Goal: Transaction & Acquisition: Purchase product/service

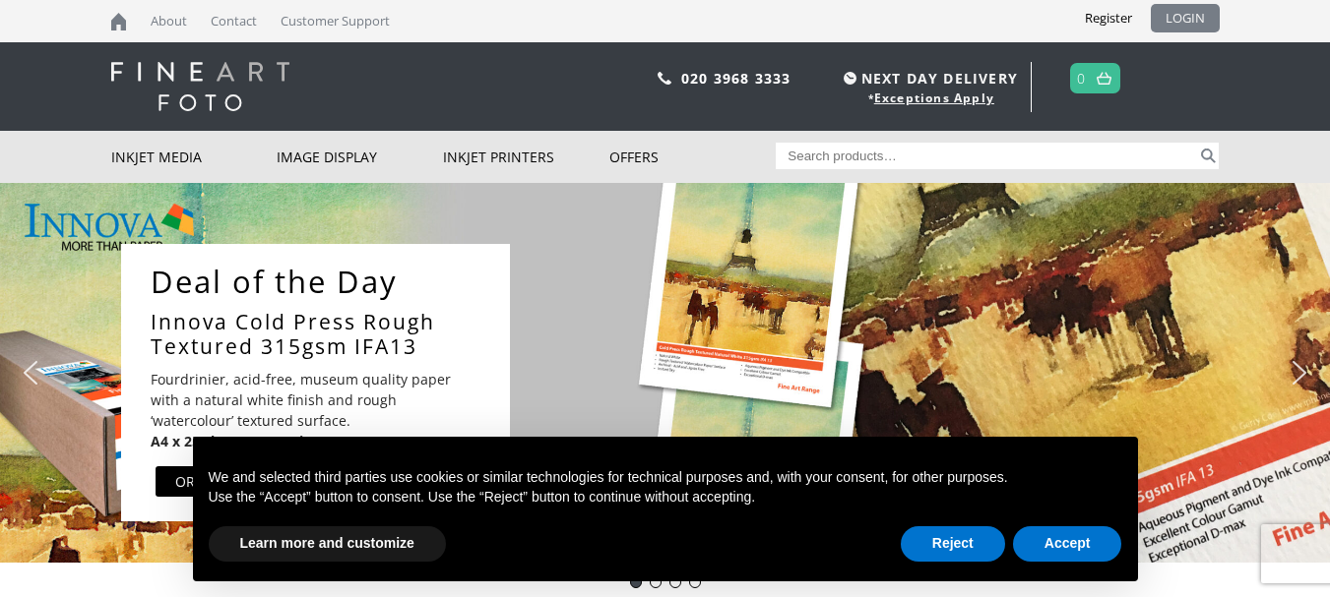
click at [1166, 23] on link "LOGIN" at bounding box center [1185, 18] width 69 height 29
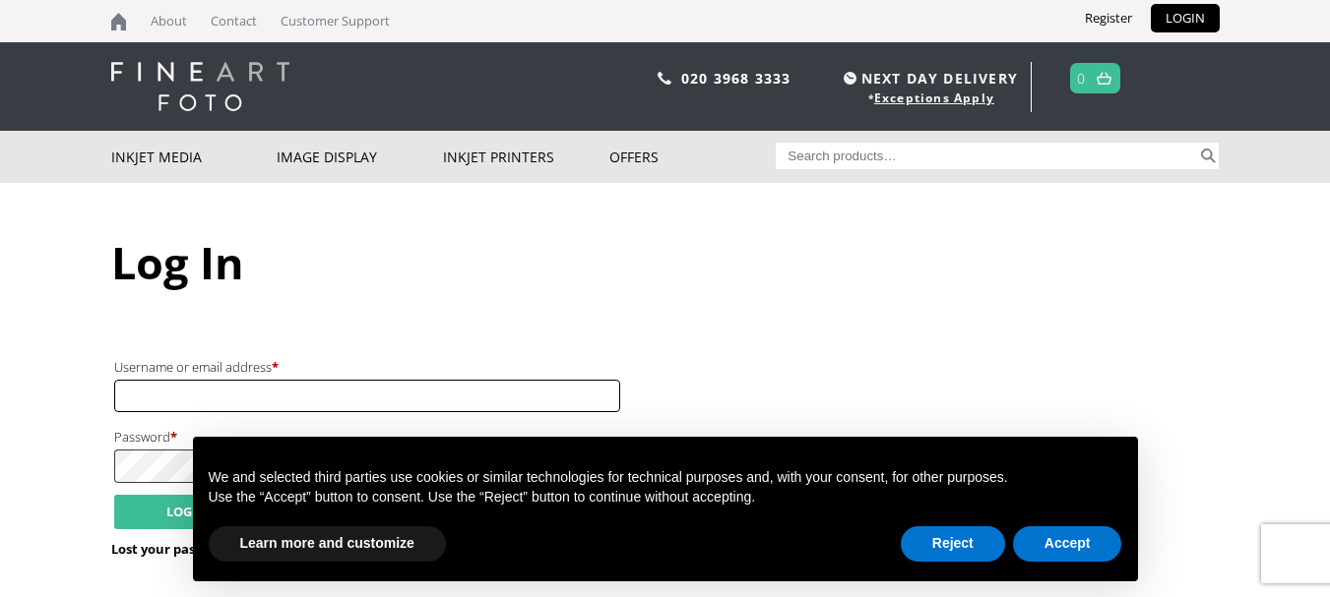
type input "kit.saddington@btinternet.com"
click at [1038, 548] on button "Accept" at bounding box center [1067, 544] width 109 height 35
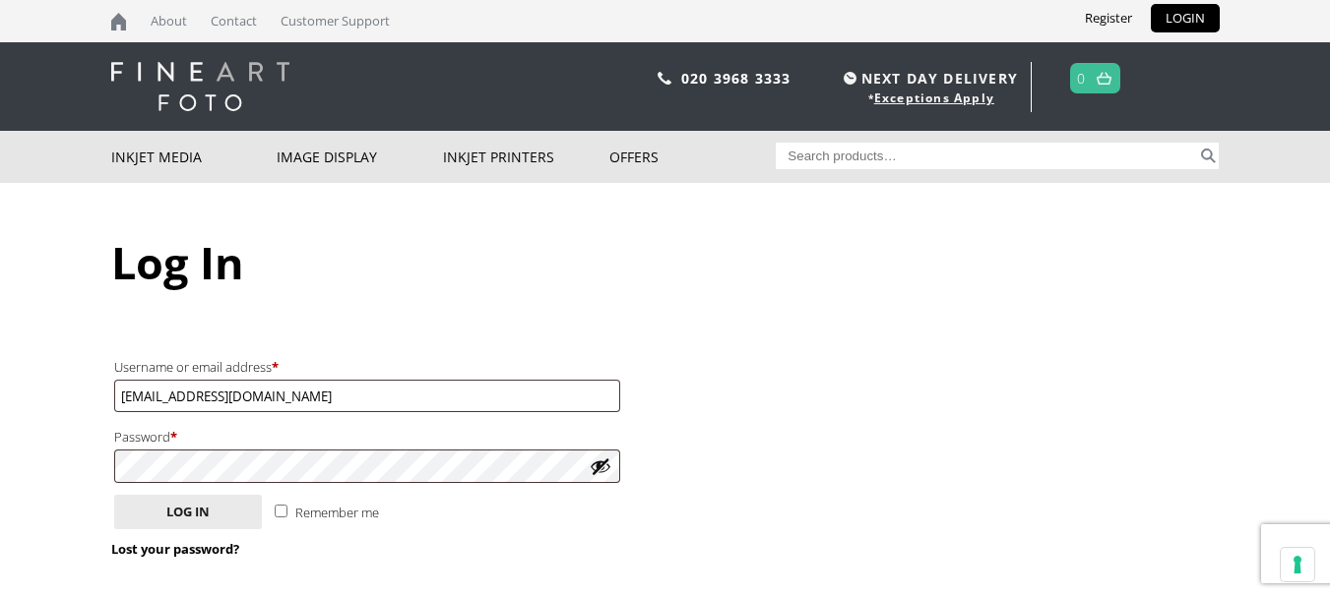
click at [284, 511] on input "Remember me" at bounding box center [281, 511] width 13 height 13
checkbox input "true"
click at [198, 526] on button "Log in" at bounding box center [188, 512] width 148 height 34
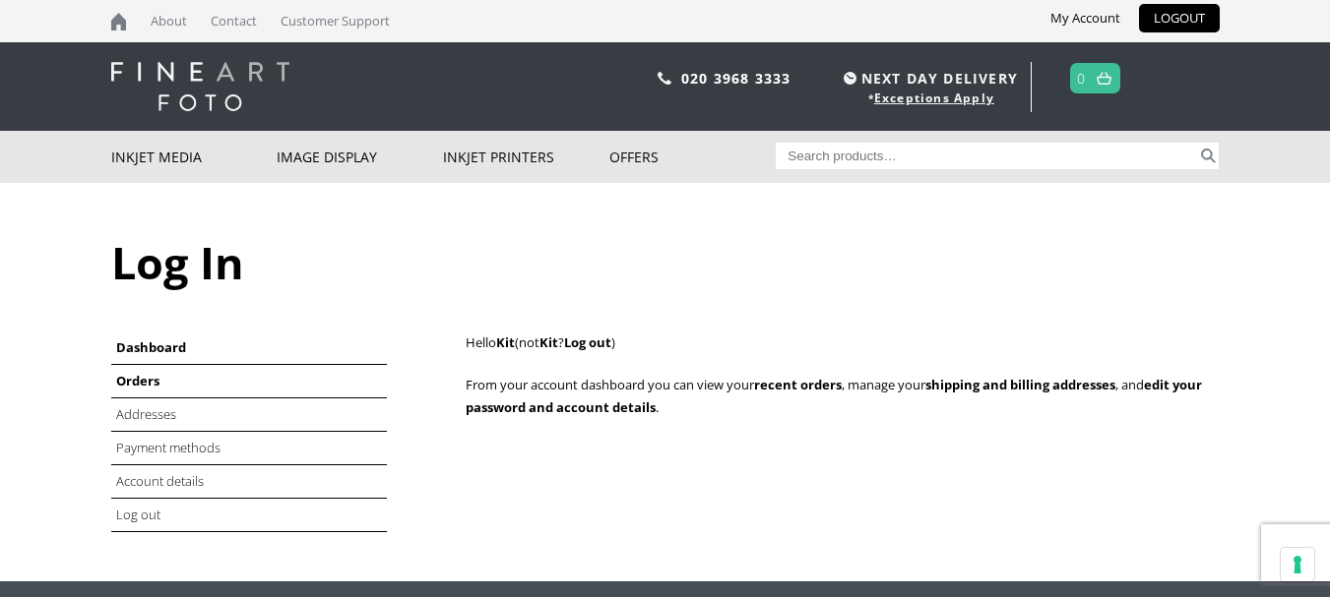
click at [138, 380] on link "Orders" at bounding box center [137, 381] width 43 height 18
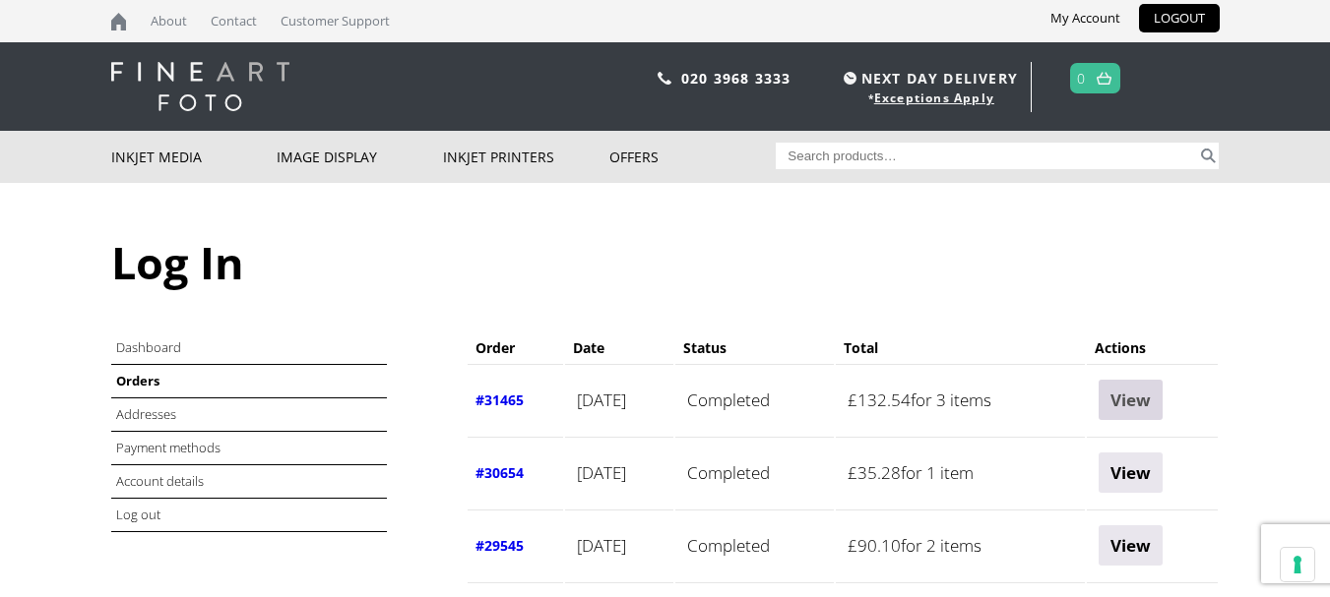
click at [1144, 403] on link "View" at bounding box center [1130, 400] width 64 height 40
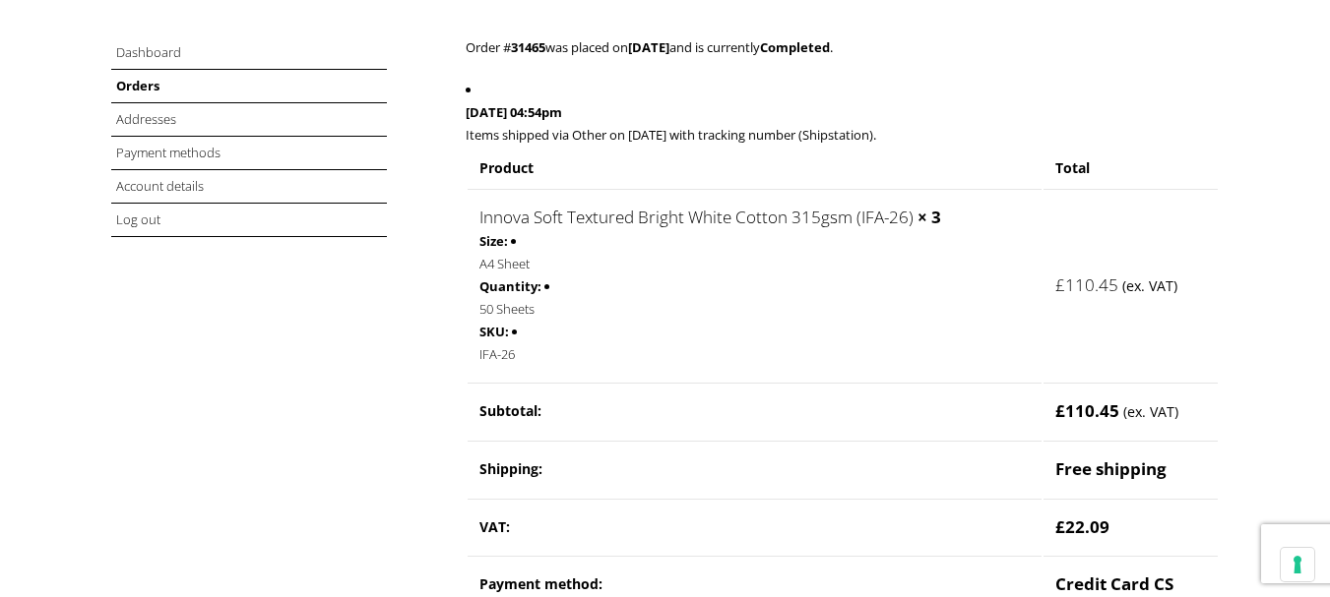
scroll to position [292, 0]
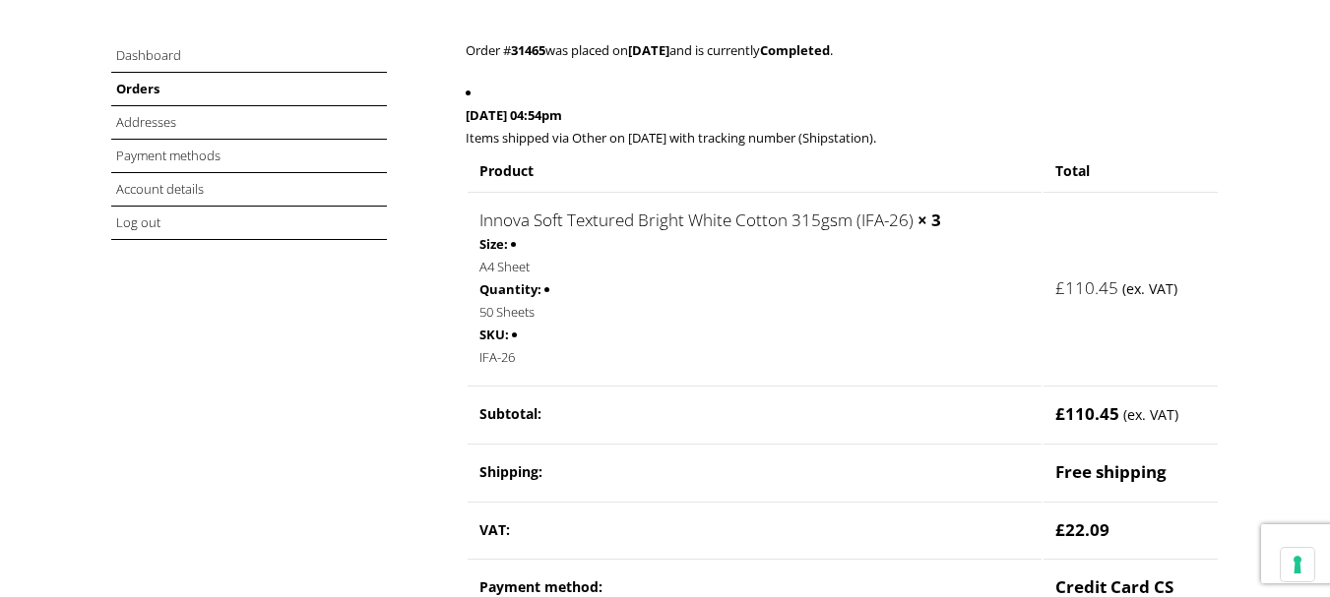
click at [814, 222] on link "Innova Soft Textured Bright White Cotton 315gsm (IFA-26)" at bounding box center [696, 220] width 434 height 23
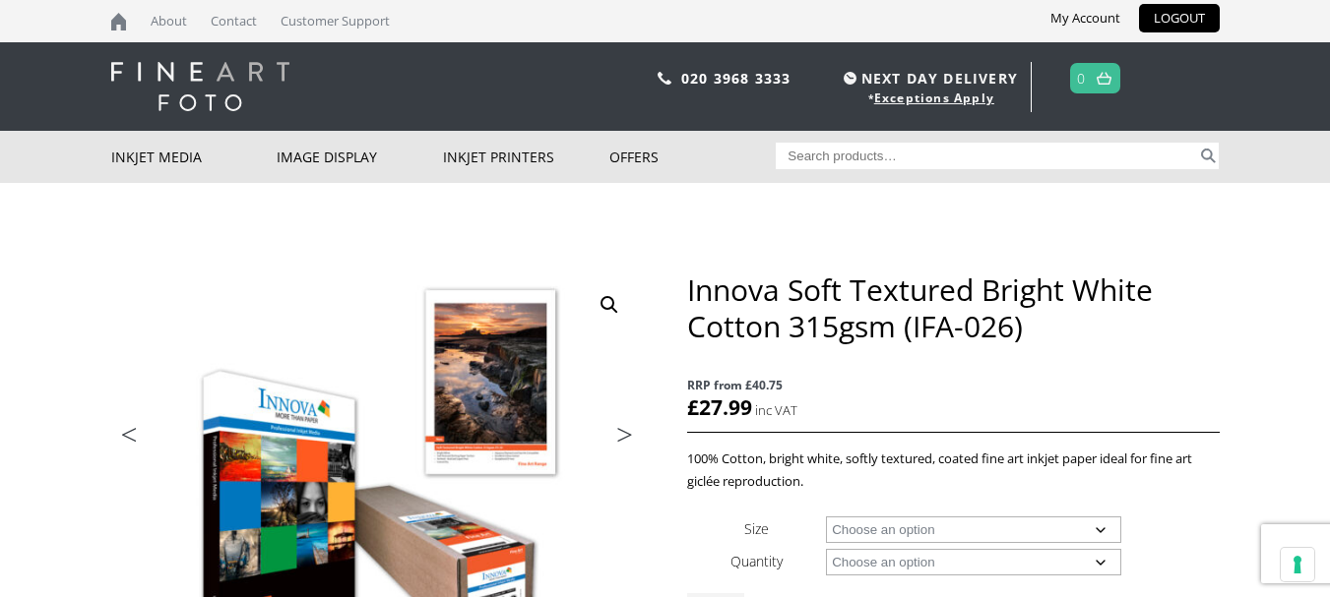
click at [831, 370] on p "RRP from £40.75 £ 27.99" at bounding box center [953, 398] width 532 height 69
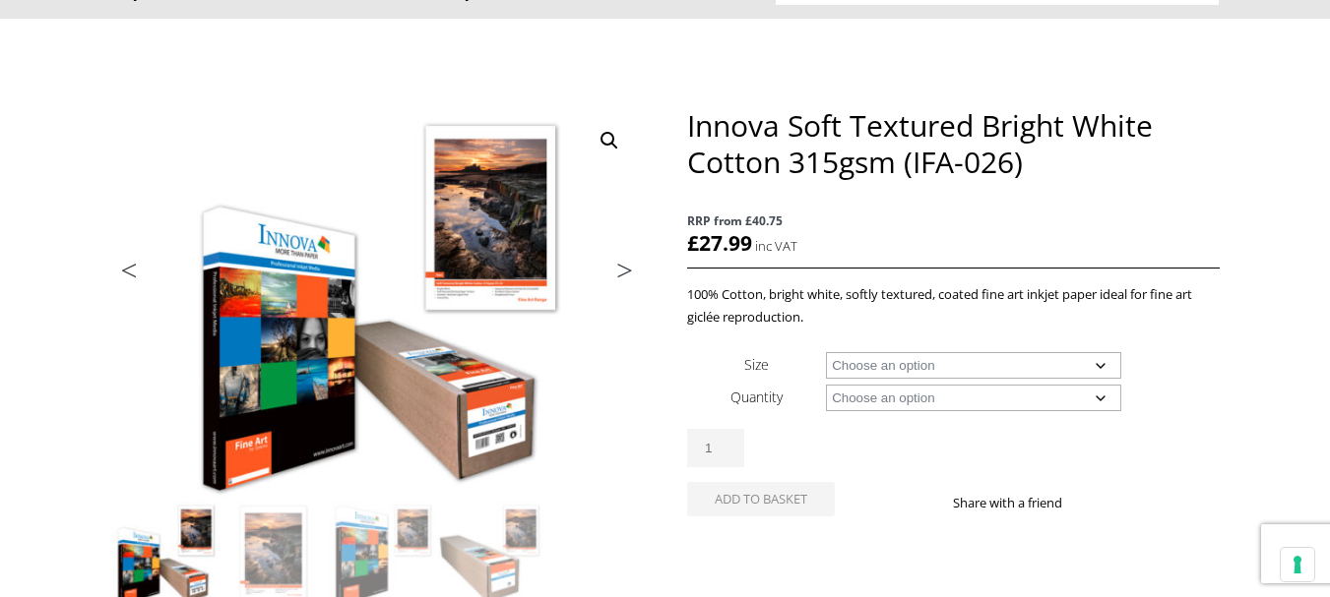
scroll to position [163, 0]
click at [886, 363] on select "Choose an option A4 Sheet A3 Sheet A3+ Sheet A2 Sheet 17" Wide Roll 24" Wide Ro…" at bounding box center [973, 366] width 295 height 27
click at [826, 353] on select "Choose an option A4 Sheet A3 Sheet A3+ Sheet A2 Sheet 17" Wide Roll 24" Wide Ro…" at bounding box center [973, 366] width 295 height 27
select select "a4-sheet"
click at [880, 396] on select "Choose an option 25 Sheets" at bounding box center [973, 399] width 295 height 27
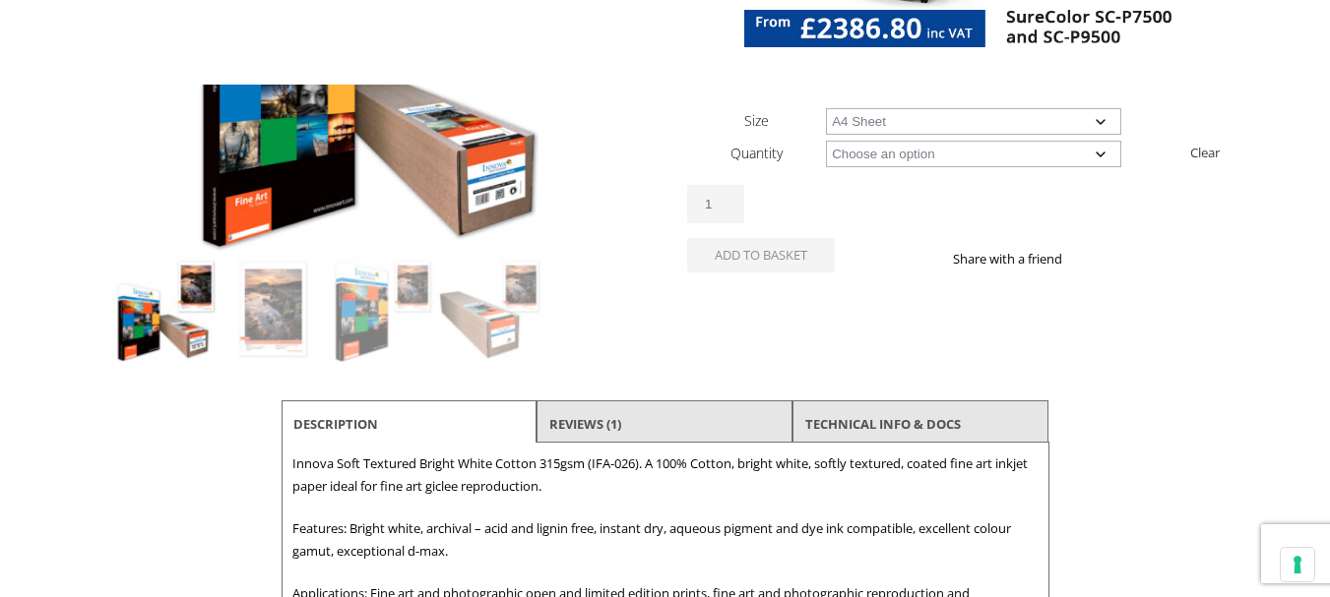
scroll to position [360, 0]
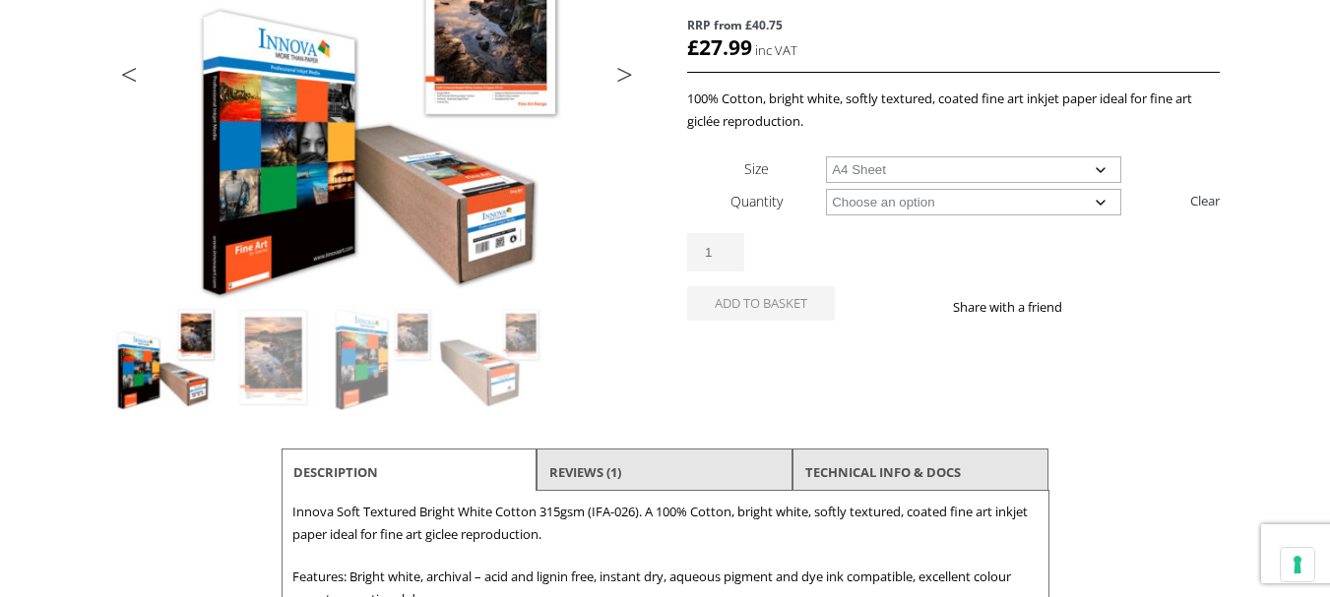
click at [853, 200] on select "Choose an option 25 Sheets" at bounding box center [973, 202] width 295 height 27
click at [826, 189] on select "Choose an option 25 Sheets" at bounding box center [973, 202] width 295 height 27
click at [862, 204] on select "Choose an option 25 Sheets" at bounding box center [973, 202] width 295 height 27
select select "25-sheets"
click at [826, 189] on select "Choose an option 25 Sheets" at bounding box center [973, 202] width 295 height 27
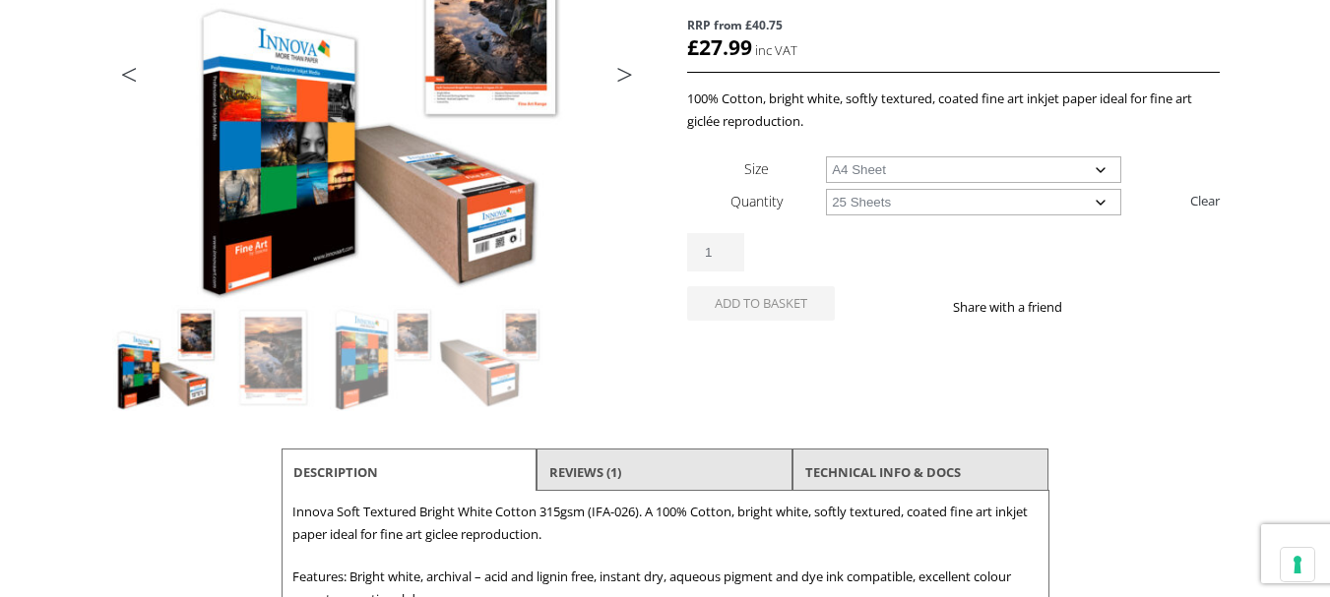
select select "a4-sheet"
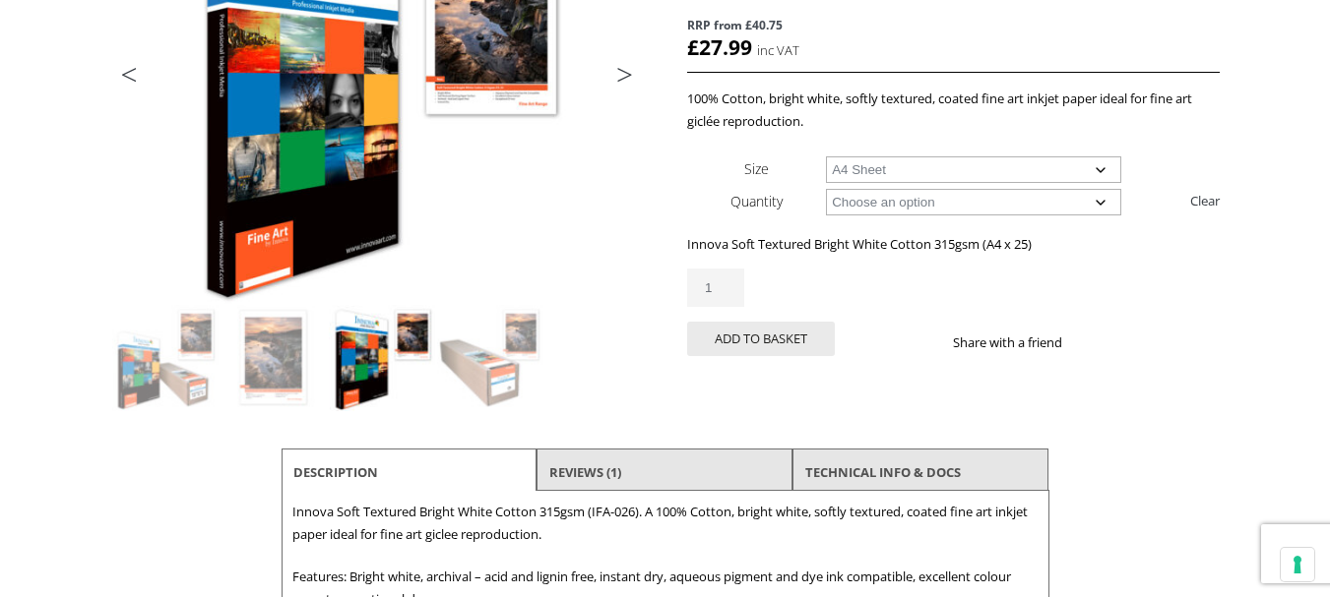
click at [1083, 205] on select "Choose an option 25 Sheets" at bounding box center [973, 202] width 295 height 27
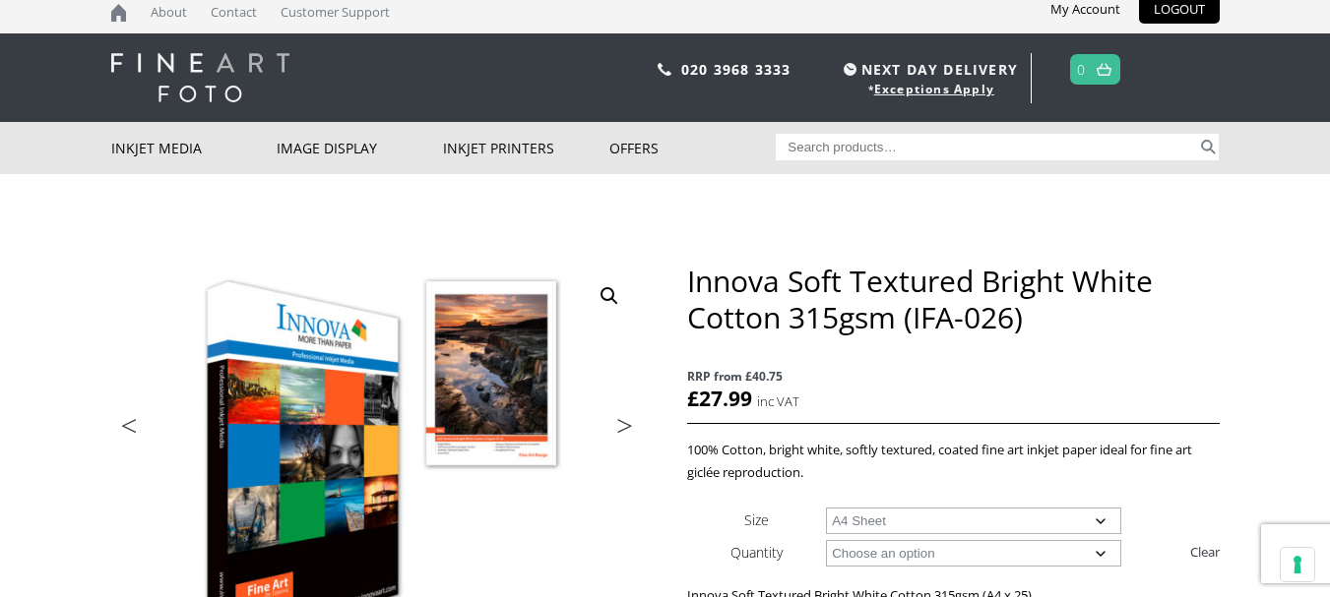
scroll to position [8, 0]
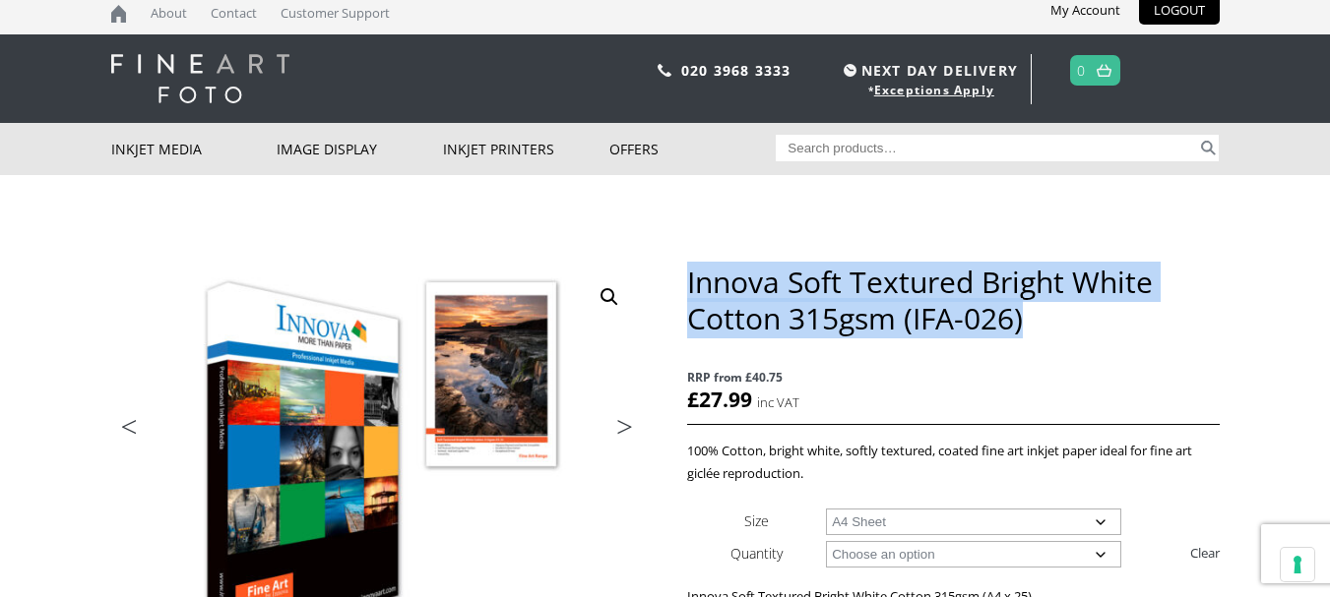
drag, startPoint x: 690, startPoint y: 281, endPoint x: 1040, endPoint y: 323, distance: 352.8
click at [1040, 323] on h1 "Innova Soft Textured Bright White Cotton 315gsm (IFA-026)" at bounding box center [953, 300] width 532 height 73
copy h1 "Innova Soft Textured Bright White Cotton 315gsm (IFA-026)"
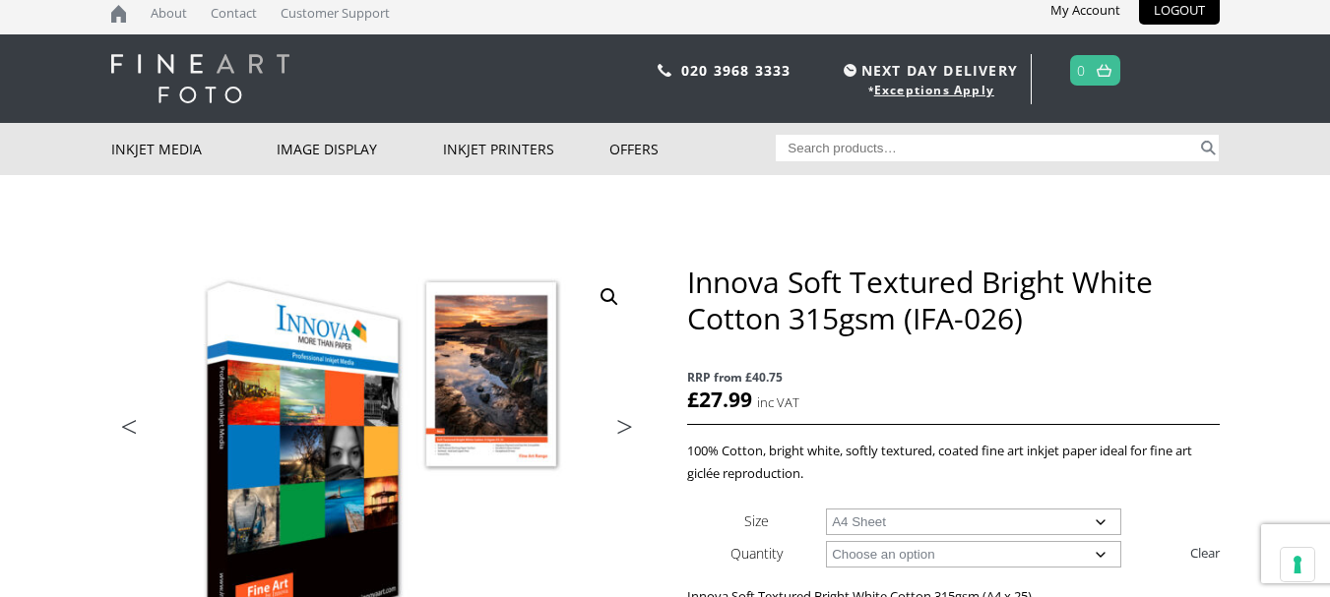
click at [851, 143] on input "Search for:" at bounding box center [986, 148] width 421 height 27
paste input "Innova Soft Textured Bright White Cotton 315gsm (IFA-026)"
type input "Innova Soft Textured Bright White Cotton 315gsm (IFA-026) 50 sheets"
click at [1197, 135] on button "Search" at bounding box center [1208, 148] width 23 height 27
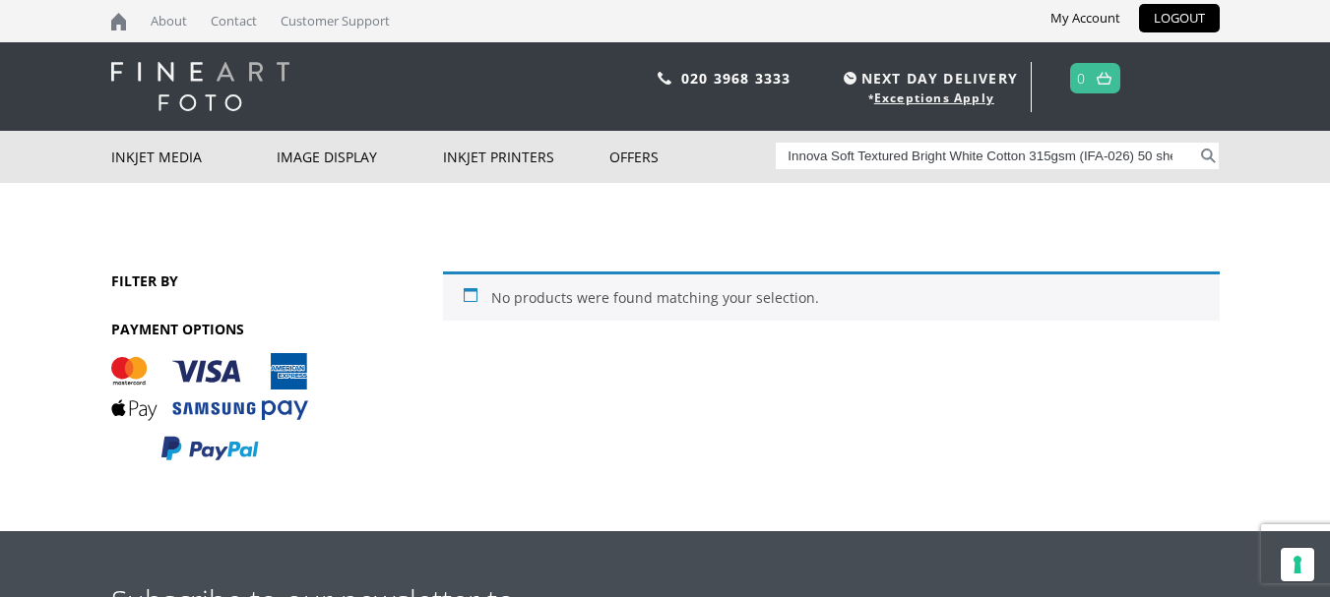
click at [1166, 156] on input "Innova Soft Textured Bright White Cotton 315gsm (IFA-026) 50 sheets" at bounding box center [986, 156] width 421 height 27
drag, startPoint x: 1139, startPoint y: 156, endPoint x: 1194, endPoint y: 156, distance: 55.1
click at [1194, 156] on input "Innova Soft Textured Bright White Cotton 315gsm (IFA-026) 50 sheets" at bounding box center [986, 156] width 421 height 27
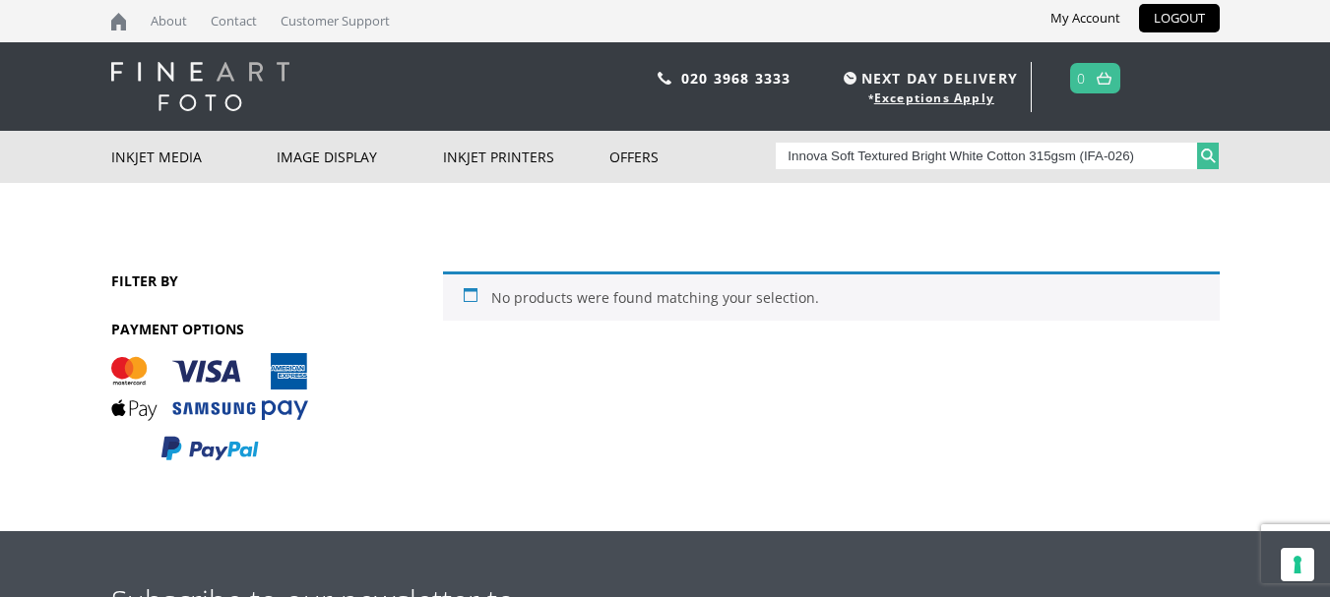
type input "Innova Soft Textured Bright White Cotton 315gsm (IFA-026)"
click at [1208, 156] on button "Search" at bounding box center [1208, 156] width 23 height 27
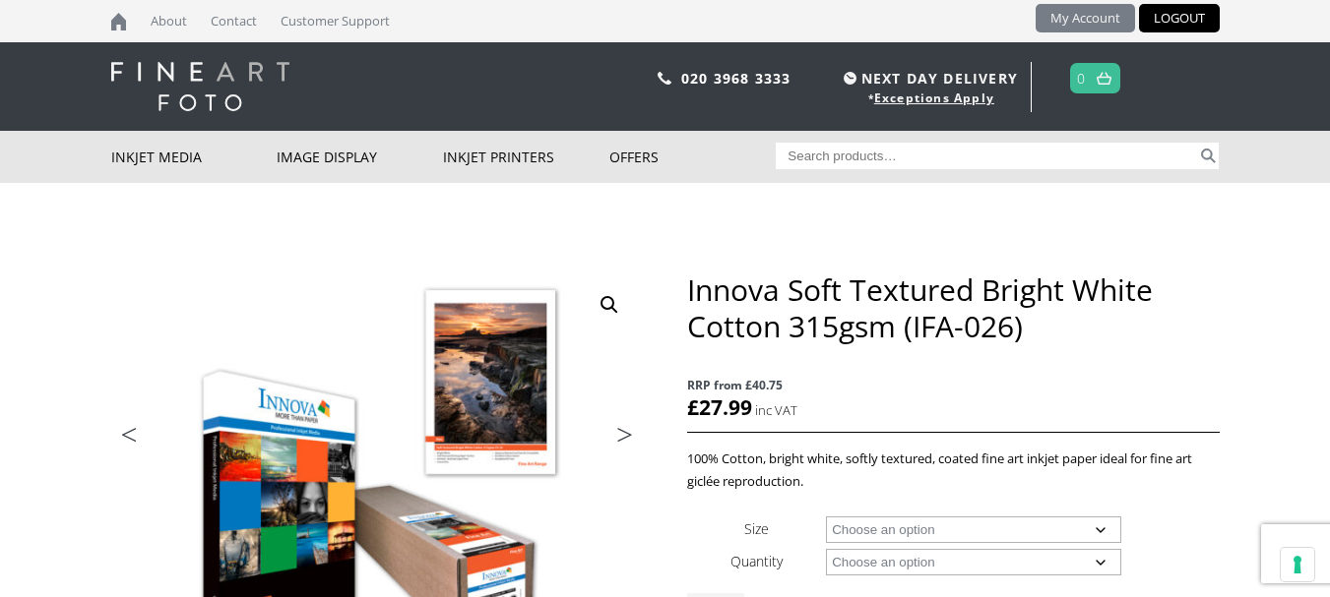
click at [1078, 28] on link "My Account" at bounding box center [1084, 18] width 99 height 29
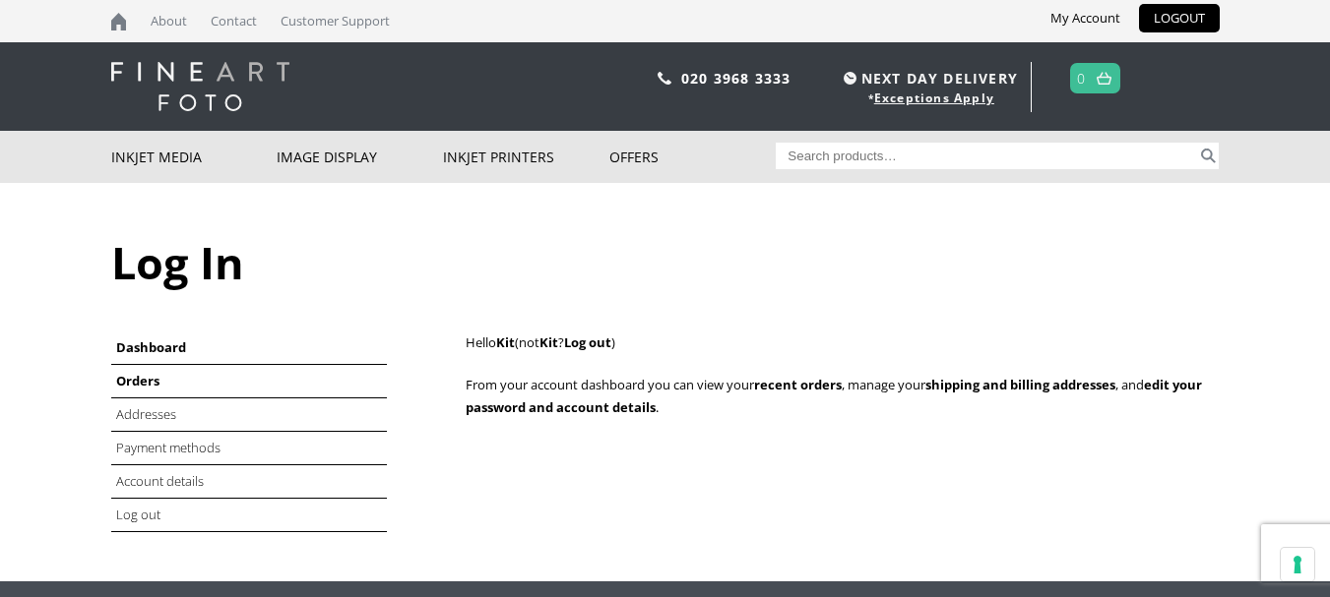
click at [144, 384] on link "Orders" at bounding box center [137, 381] width 43 height 18
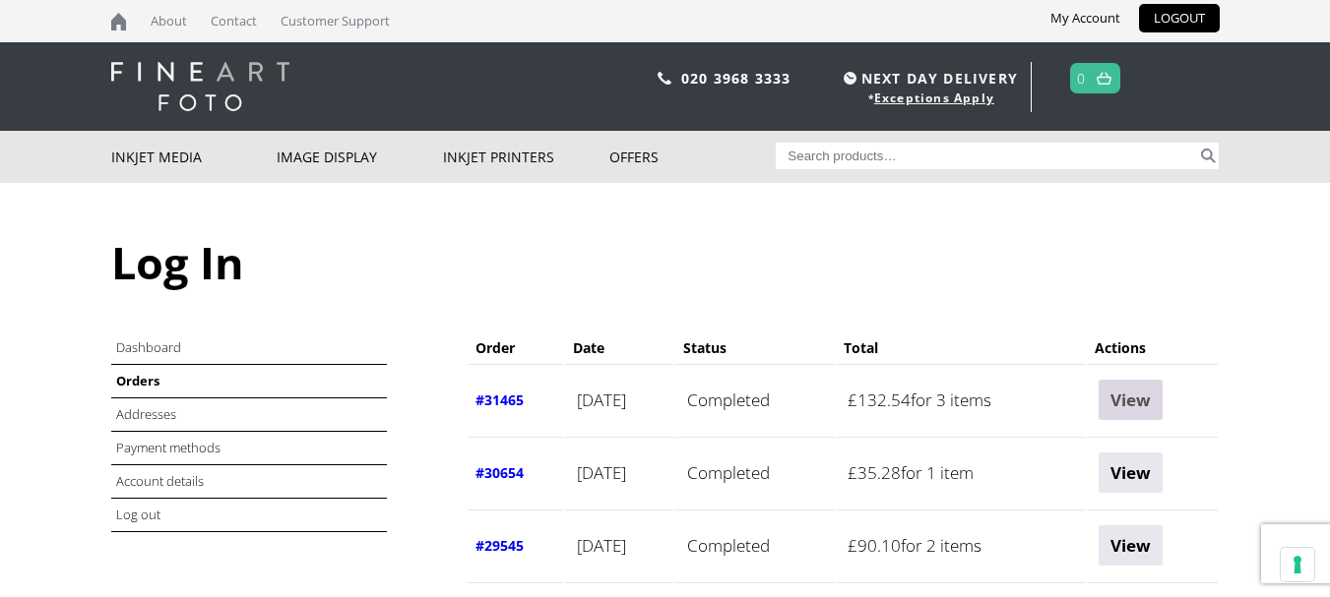
click at [1136, 406] on link "View" at bounding box center [1130, 400] width 64 height 40
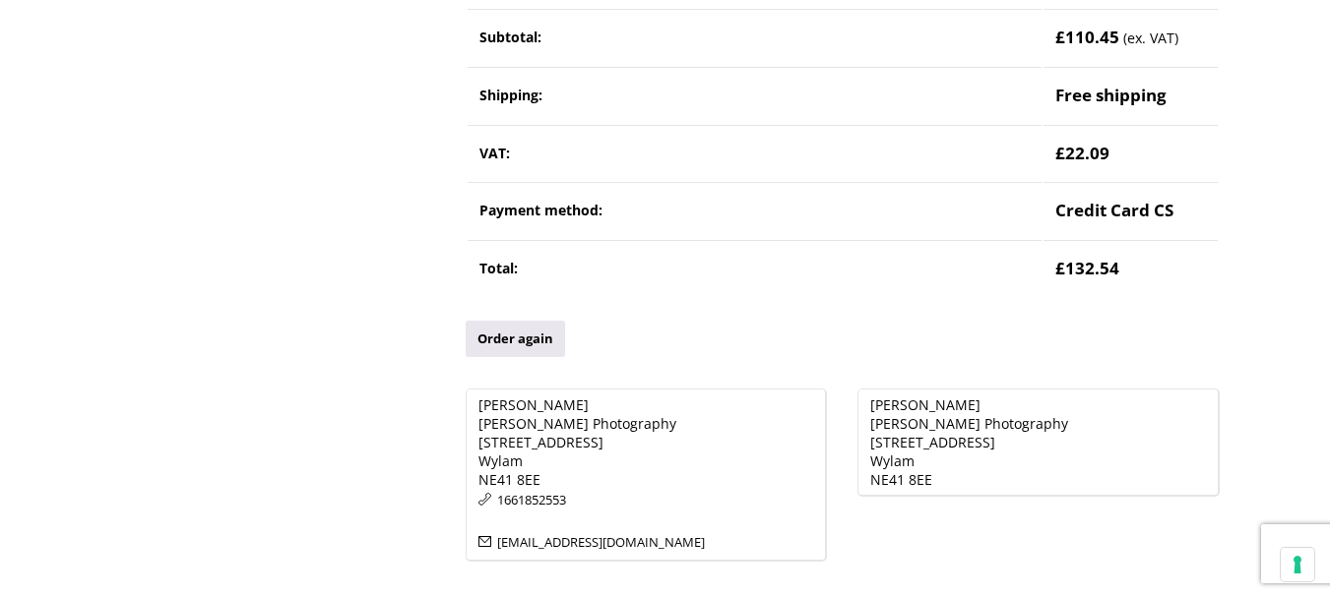
scroll to position [642, 0]
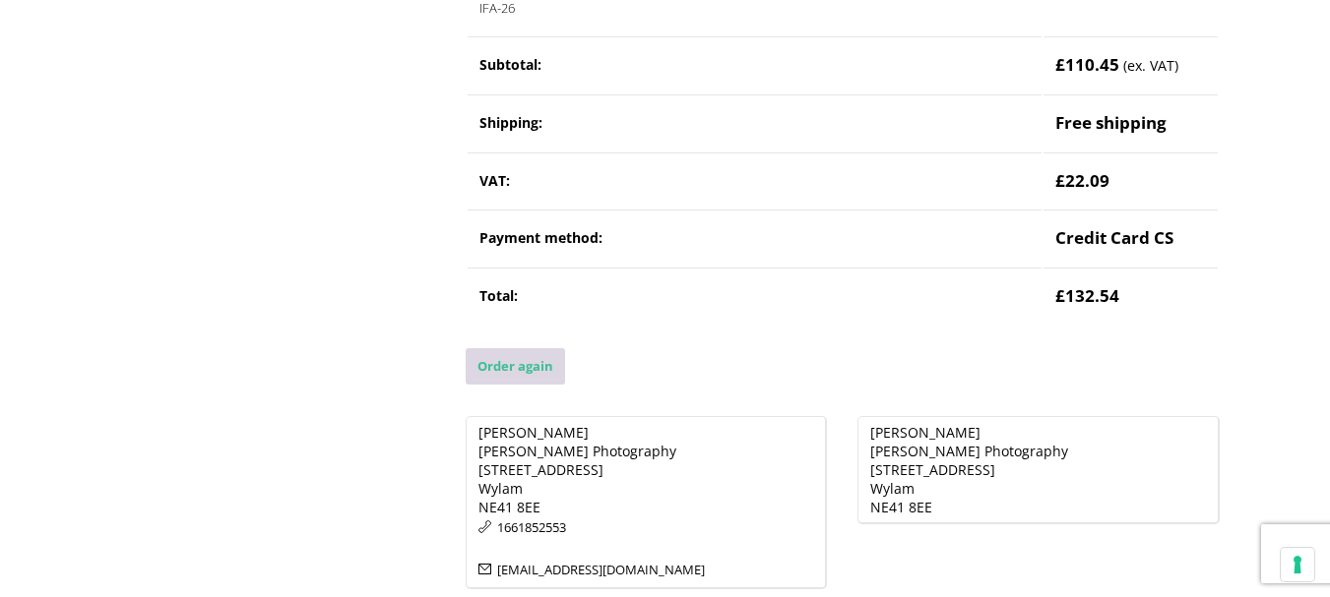
click at [503, 358] on link "Order again" at bounding box center [515, 366] width 99 height 36
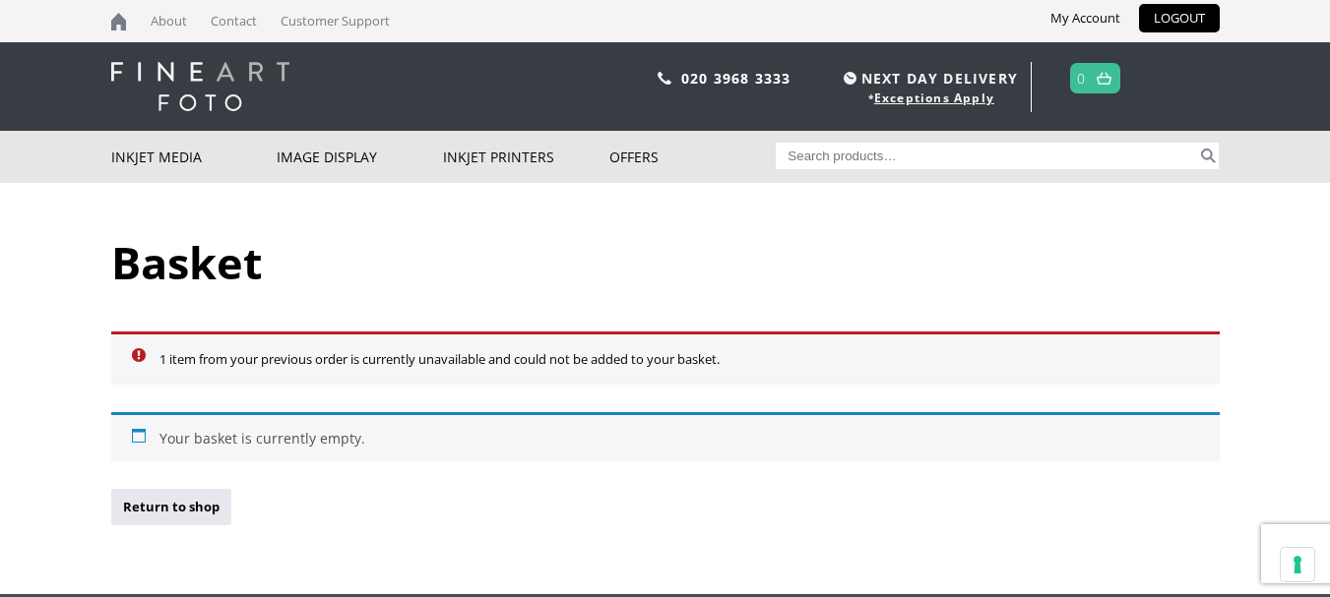
click at [383, 537] on div "Basket 1 item from your previous order is currently unavailable and could not b…" at bounding box center [665, 388] width 1108 height 411
click at [185, 514] on link "Return to shop" at bounding box center [171, 507] width 120 height 36
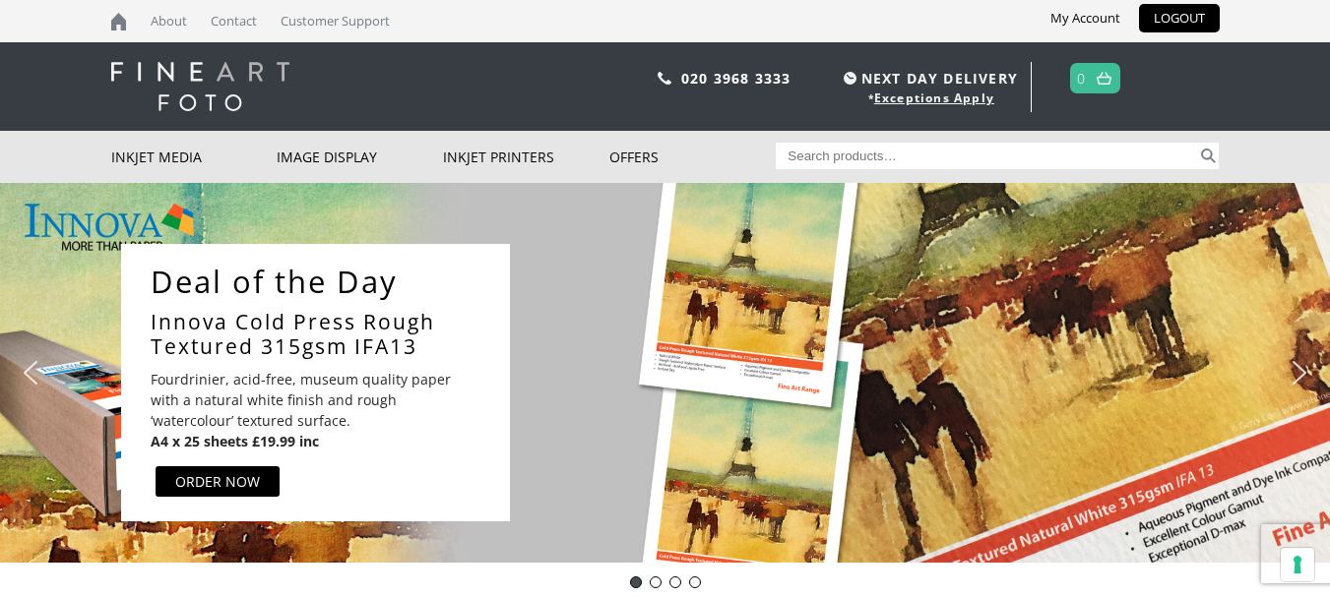
click at [816, 154] on input "Search for:" at bounding box center [986, 156] width 421 height 27
click at [1162, 156] on input "Innova Soft Textured Bright White Cotton 315gsm (IFA-026) 50 sheets" at bounding box center [986, 156] width 421 height 27
type input "Innova Soft Textured Bright White Cotton 315gsm (IFA-026)"
click at [1213, 157] on button "Search" at bounding box center [1208, 156] width 23 height 27
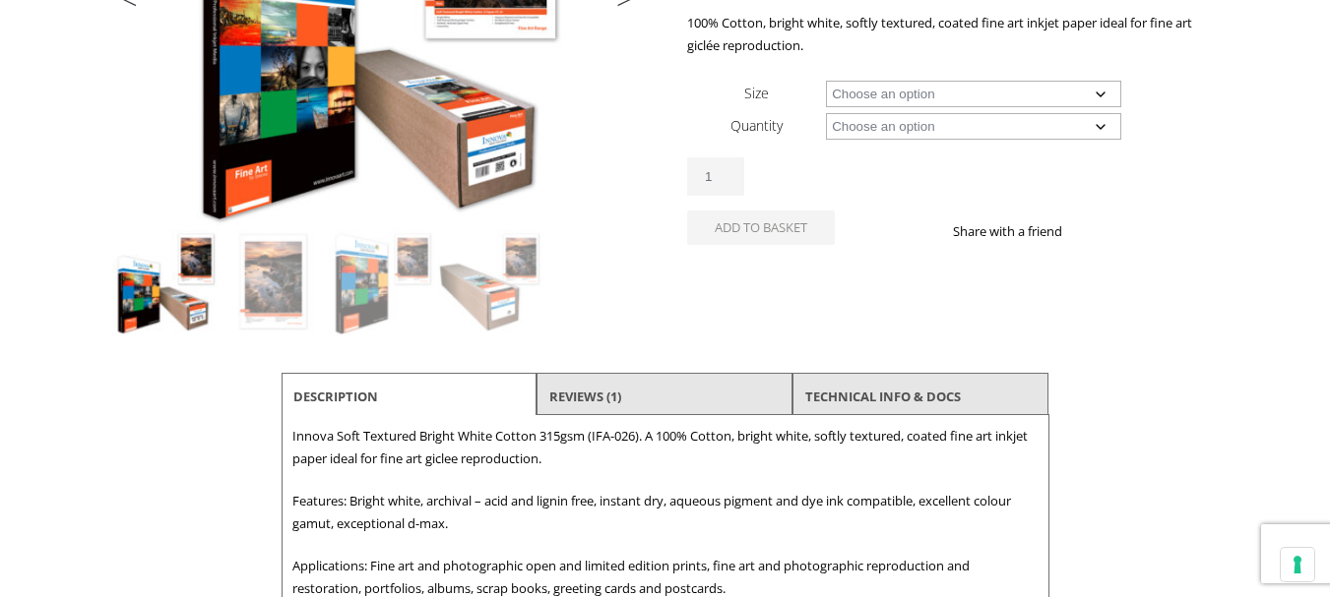
scroll to position [130, 0]
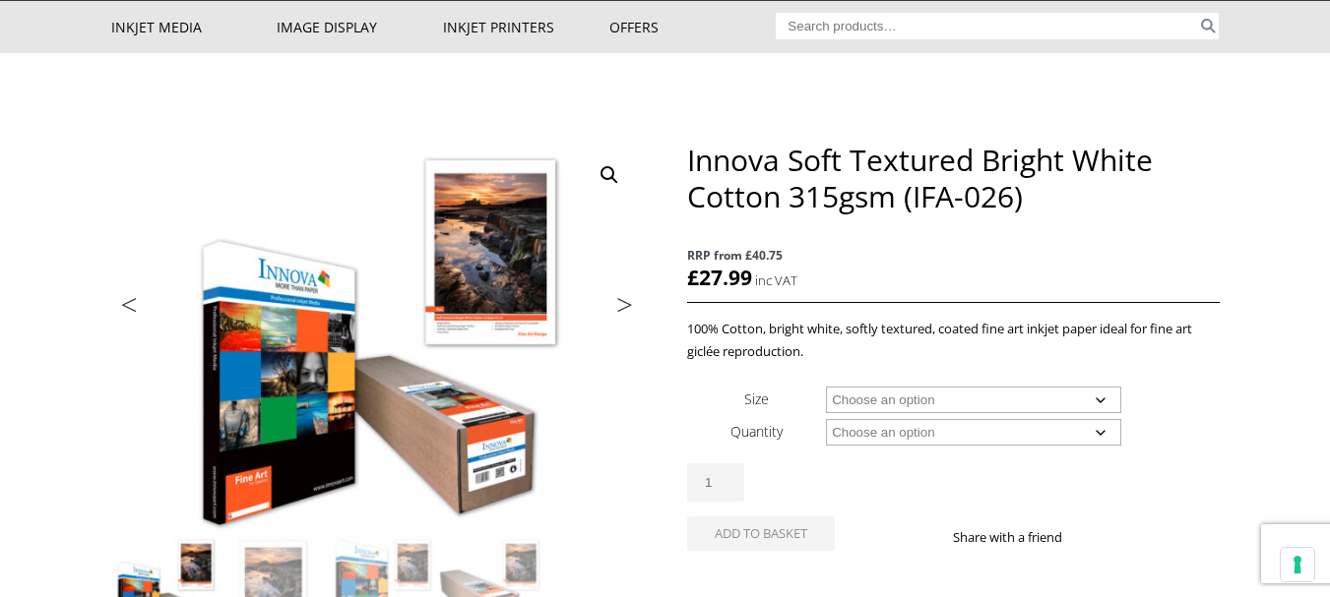
click at [1090, 401] on select "Choose an option A4 Sheet A3 Sheet A3+ Sheet A2 Sheet 17" Wide Roll 24" Wide Ro…" at bounding box center [973, 400] width 295 height 27
click at [826, 387] on select "Choose an option A4 Sheet A3 Sheet A3+ Sheet A2 Sheet 17" Wide Roll 24" Wide Ro…" at bounding box center [973, 400] width 295 height 27
select select "a4-sheet"
click at [962, 434] on select "Choose an option 25 Sheets" at bounding box center [973, 432] width 295 height 27
select select "25-sheets"
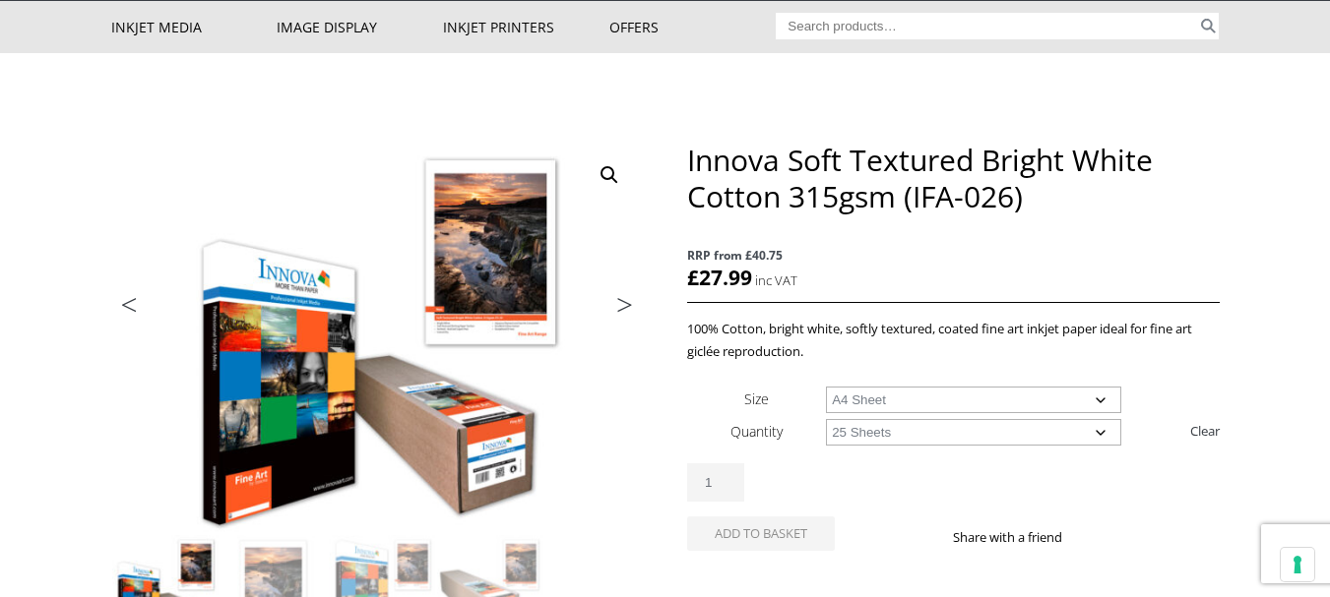
click at [826, 419] on select "Choose an option 25 Sheets" at bounding box center [973, 432] width 295 height 27
select select "a4-sheet"
